Goal: Navigation & Orientation: Find specific page/section

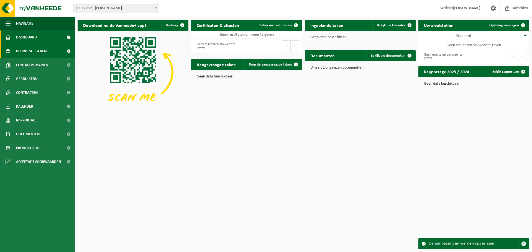
click at [39, 50] on span "Bedrijfsgegevens" at bounding box center [32, 51] width 32 height 14
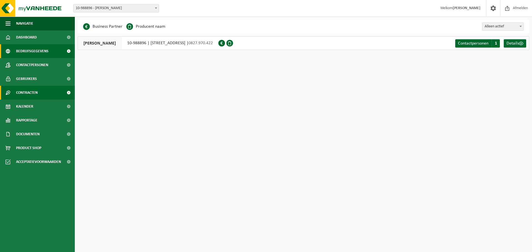
click at [30, 93] on span "Contracten" at bounding box center [27, 93] width 22 height 14
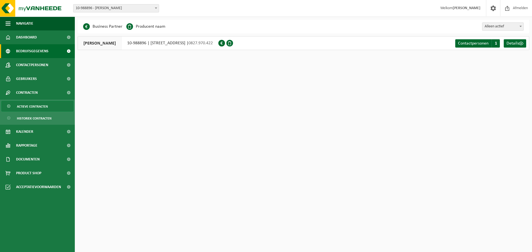
click at [31, 107] on span "Actieve contracten" at bounding box center [32, 106] width 31 height 11
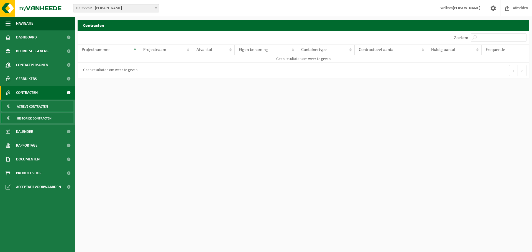
click at [31, 117] on span "Historiek contracten" at bounding box center [34, 118] width 35 height 11
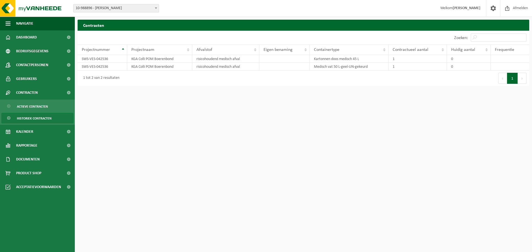
click at [32, 120] on span "Historiek contracten" at bounding box center [34, 118] width 35 height 11
click at [32, 134] on span "Kalender" at bounding box center [24, 132] width 17 height 14
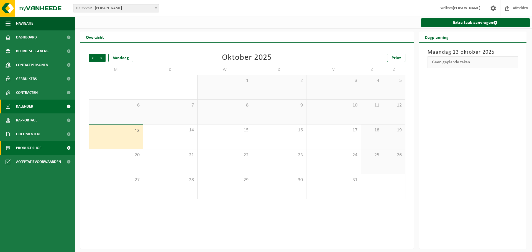
click at [32, 149] on span "Product Shop" at bounding box center [28, 148] width 25 height 14
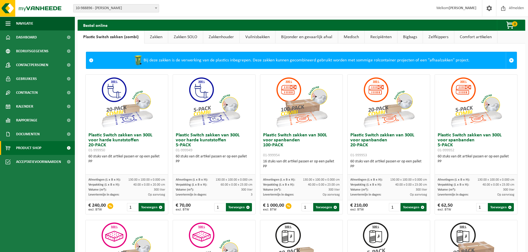
click at [152, 37] on link "Zakken" at bounding box center [156, 37] width 24 height 13
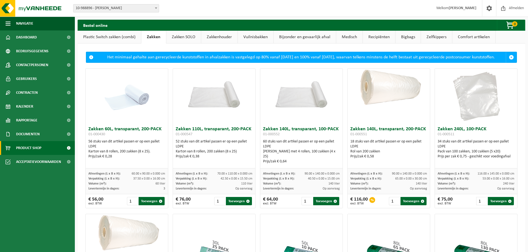
click at [180, 37] on link "Zakken SOLO" at bounding box center [183, 37] width 35 height 13
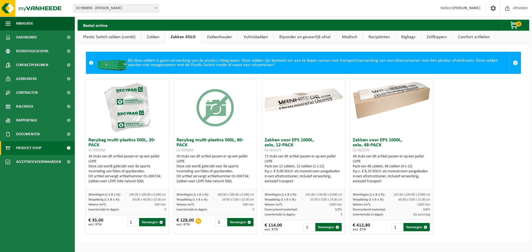
click at [209, 35] on link "Zakkenhouder" at bounding box center [219, 37] width 36 height 13
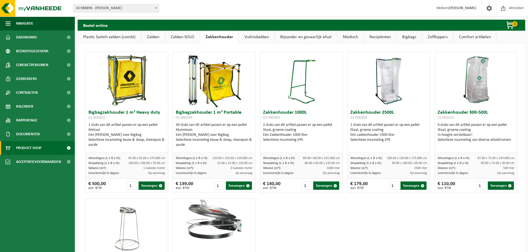
click at [257, 39] on link "Vuilnisbakken" at bounding box center [256, 37] width 35 height 13
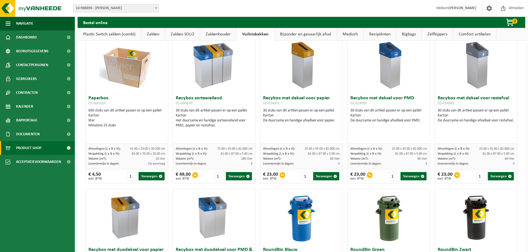
scroll to position [55, 0]
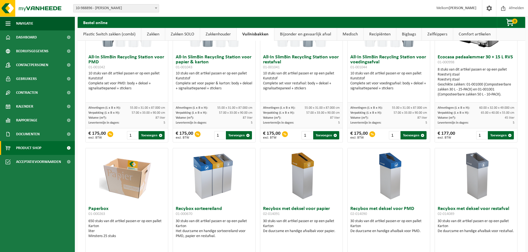
click at [302, 33] on link "Bijzonder en gevaarlijk afval" at bounding box center [305, 34] width 62 height 13
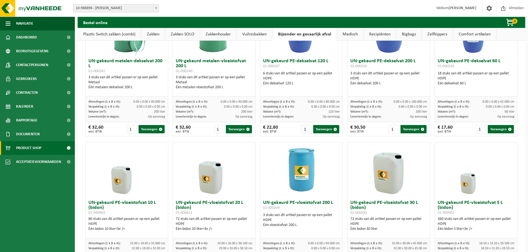
scroll to position [0, 0]
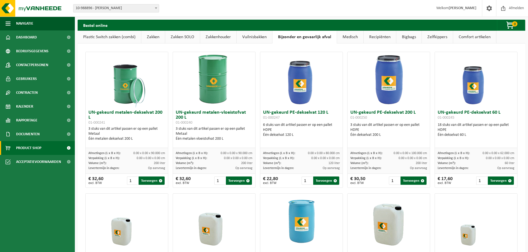
click at [345, 38] on link "Medisch" at bounding box center [350, 37] width 26 height 13
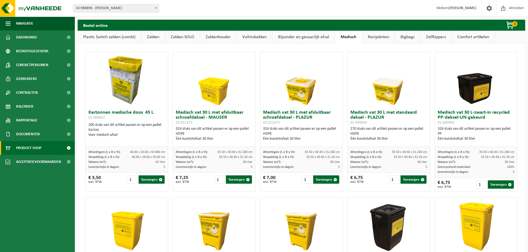
click at [375, 39] on link "Recipiënten" at bounding box center [378, 37] width 32 height 13
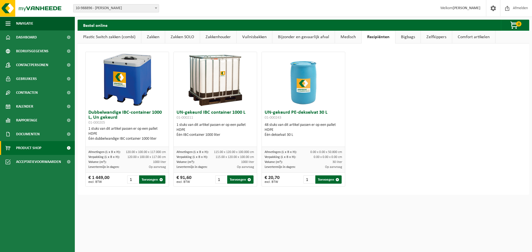
click at [410, 37] on link "Bigbags" at bounding box center [407, 37] width 25 height 13
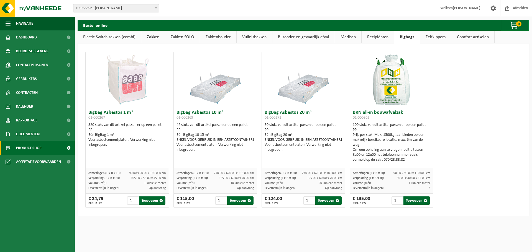
click at [432, 36] on link "Zelfkippers" at bounding box center [435, 37] width 31 height 13
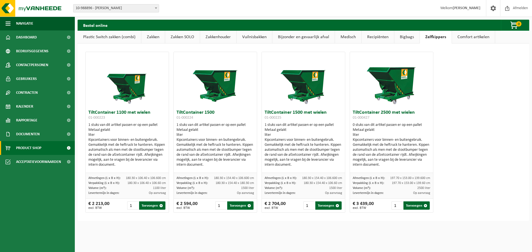
click at [470, 37] on link "Comfort artikelen" at bounding box center [473, 37] width 43 height 13
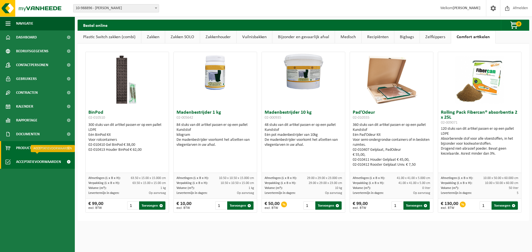
click at [47, 160] on span "Acceptatievoorwaarden" at bounding box center [38, 162] width 45 height 14
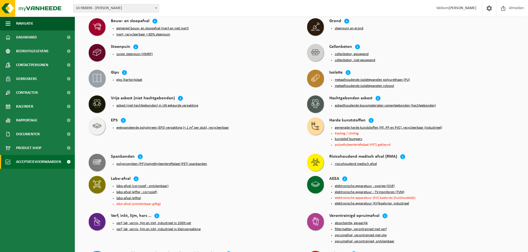
scroll to position [186, 0]
